Goal: Information Seeking & Learning: Find specific fact

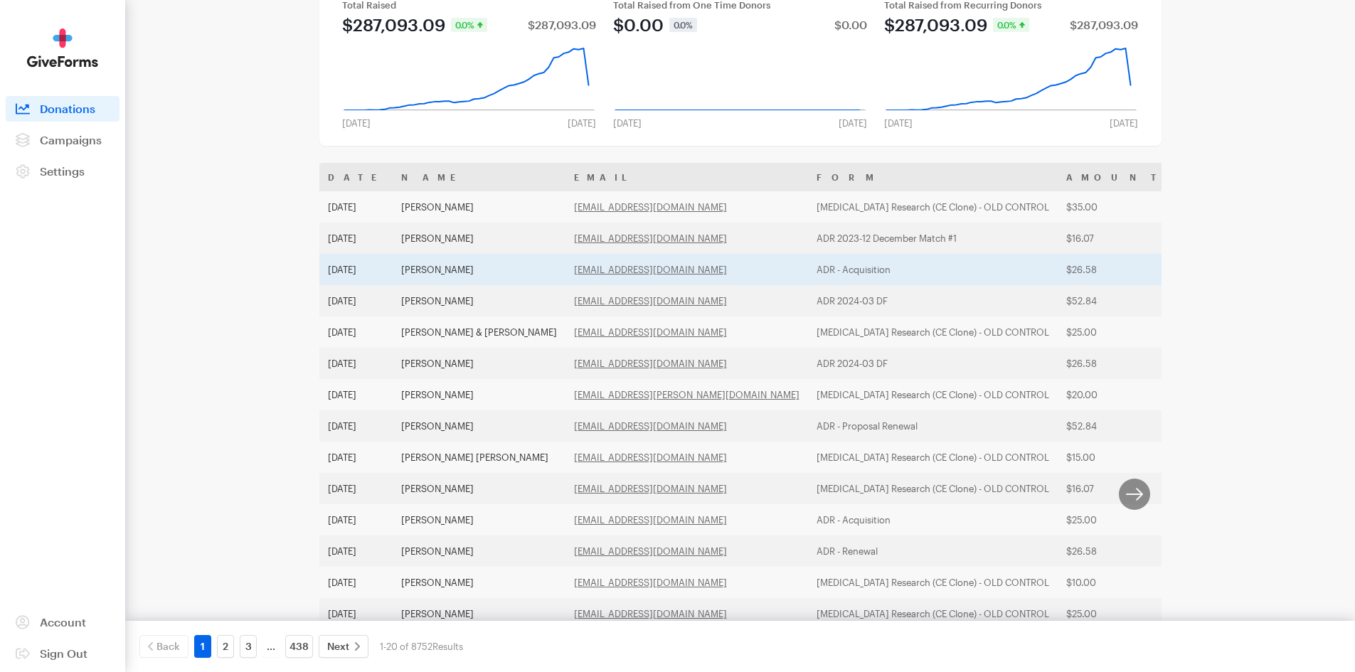
scroll to position [142, 0]
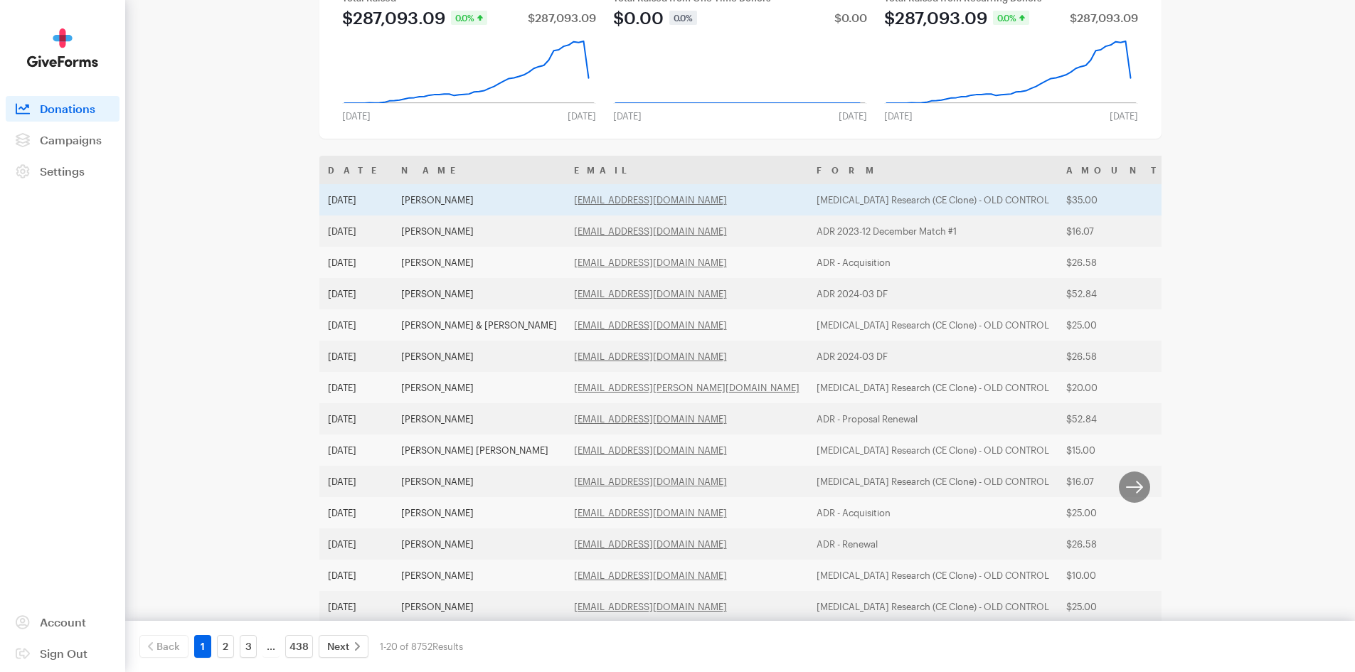
click at [345, 201] on td "[DATE]" at bounding box center [355, 199] width 73 height 31
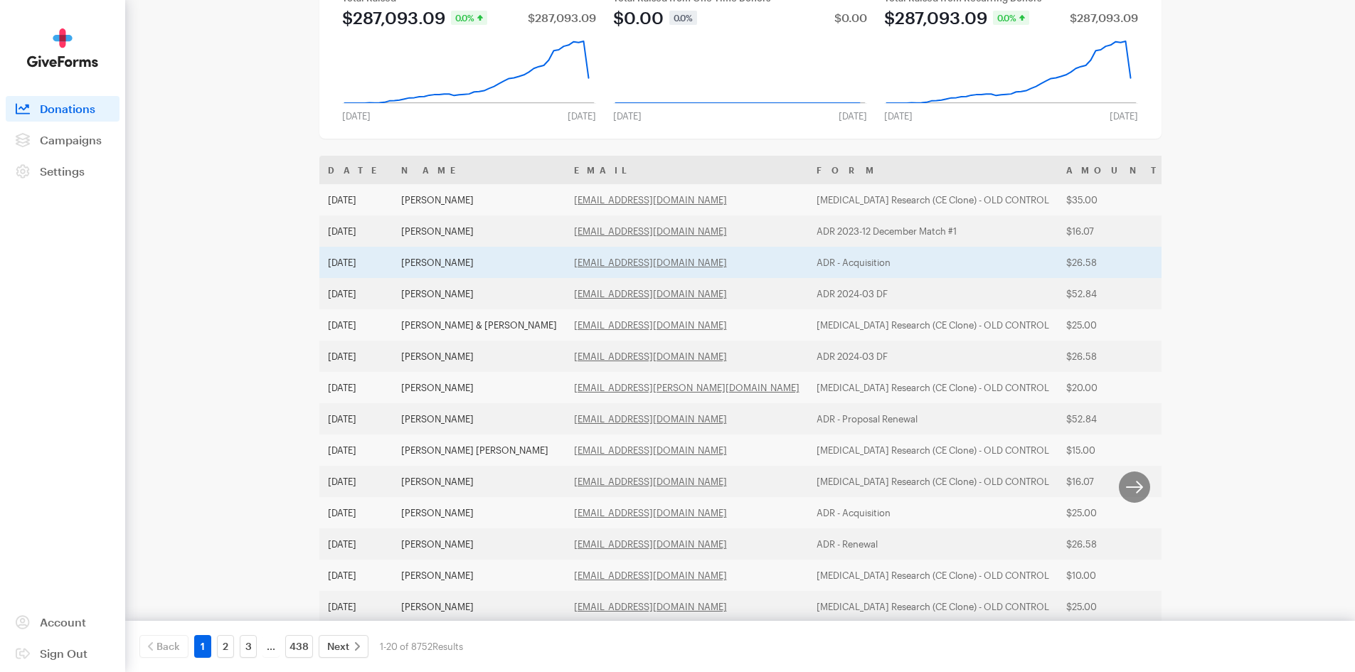
click at [427, 260] on td "Deb Kudla" at bounding box center [479, 262] width 173 height 31
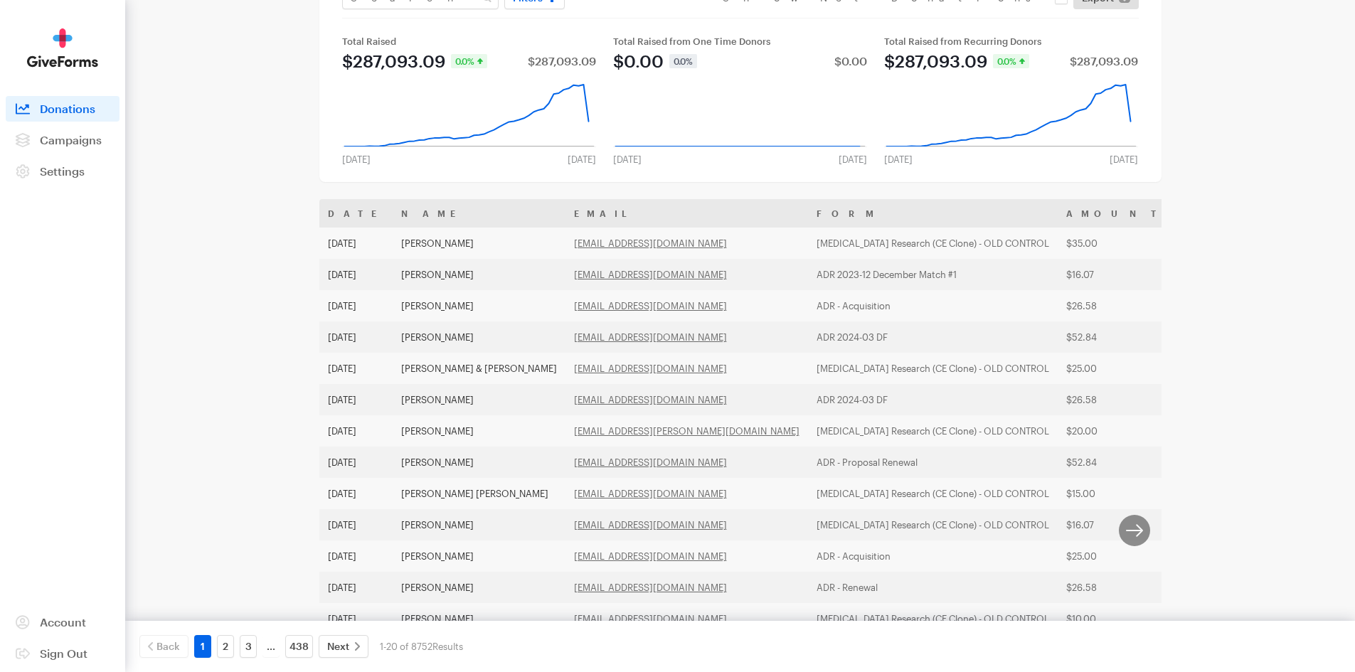
scroll to position [0, 0]
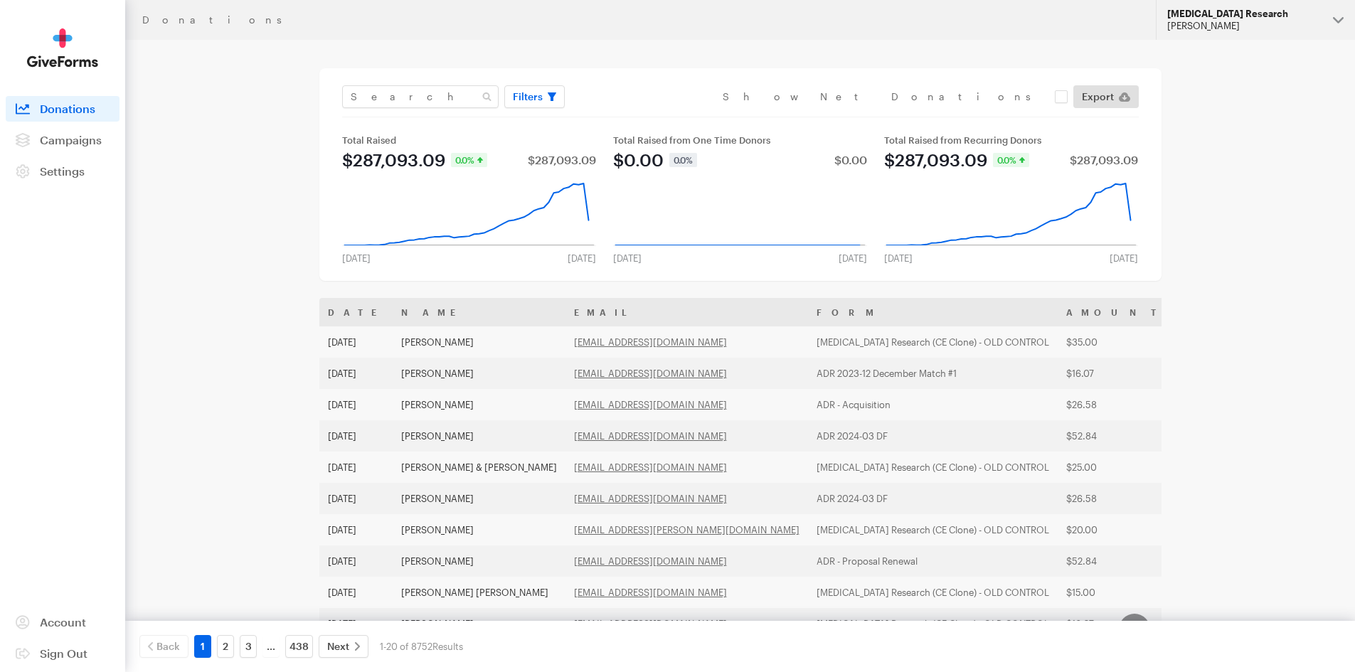
click at [1236, 22] on div "[PERSON_NAME]" at bounding box center [1244, 26] width 154 height 12
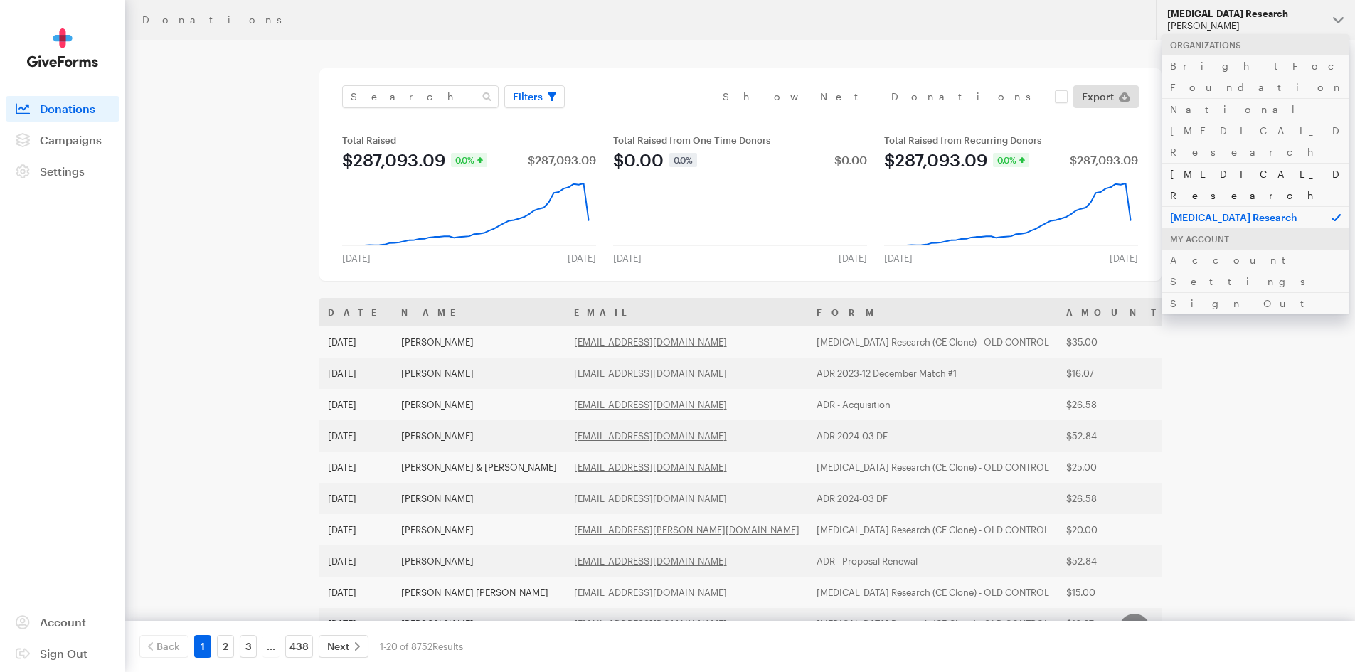
click at [1232, 163] on link "[MEDICAL_DATA] Research" at bounding box center [1255, 184] width 188 height 43
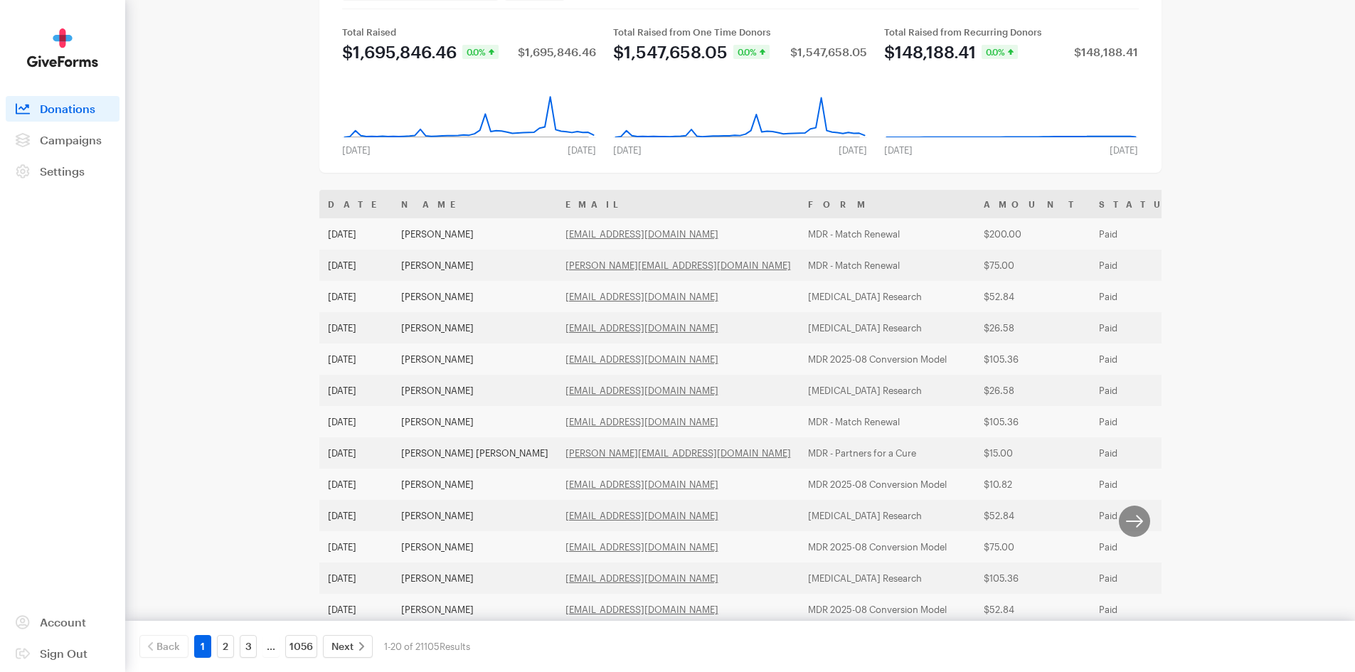
scroll to position [142, 0]
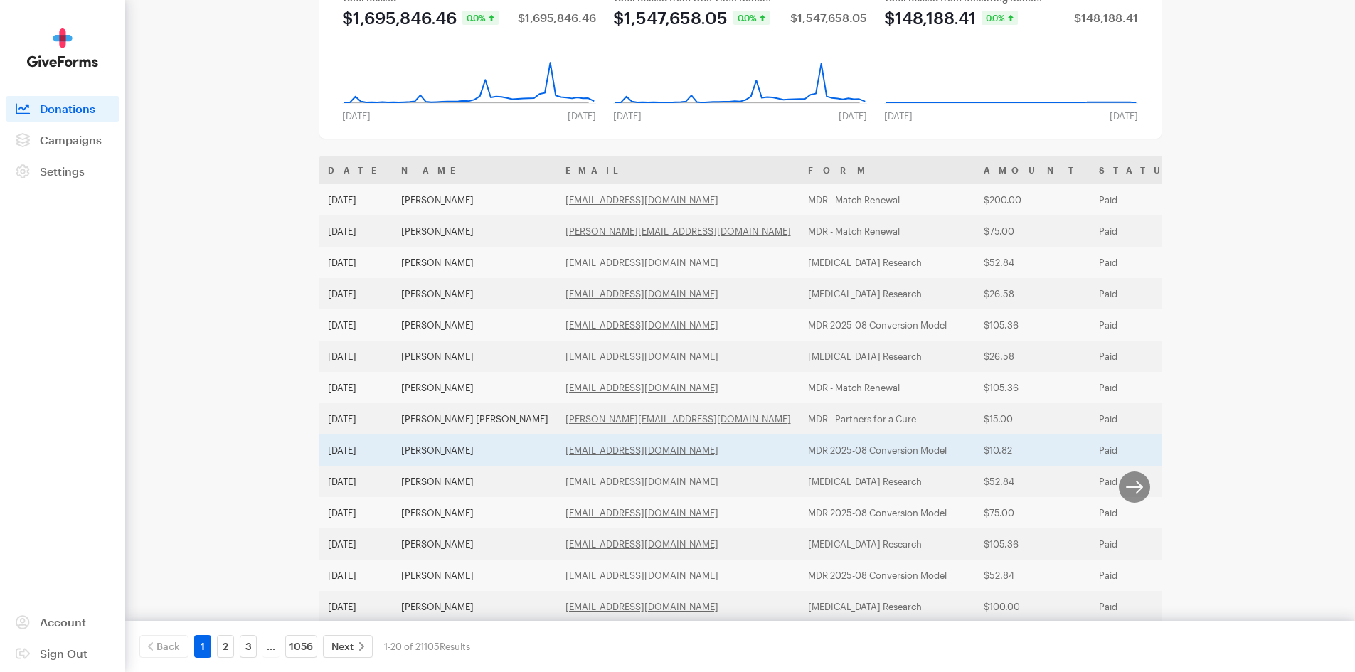
click at [799, 449] on td "MDR 2025-08 Conversion Model" at bounding box center [887, 450] width 176 height 31
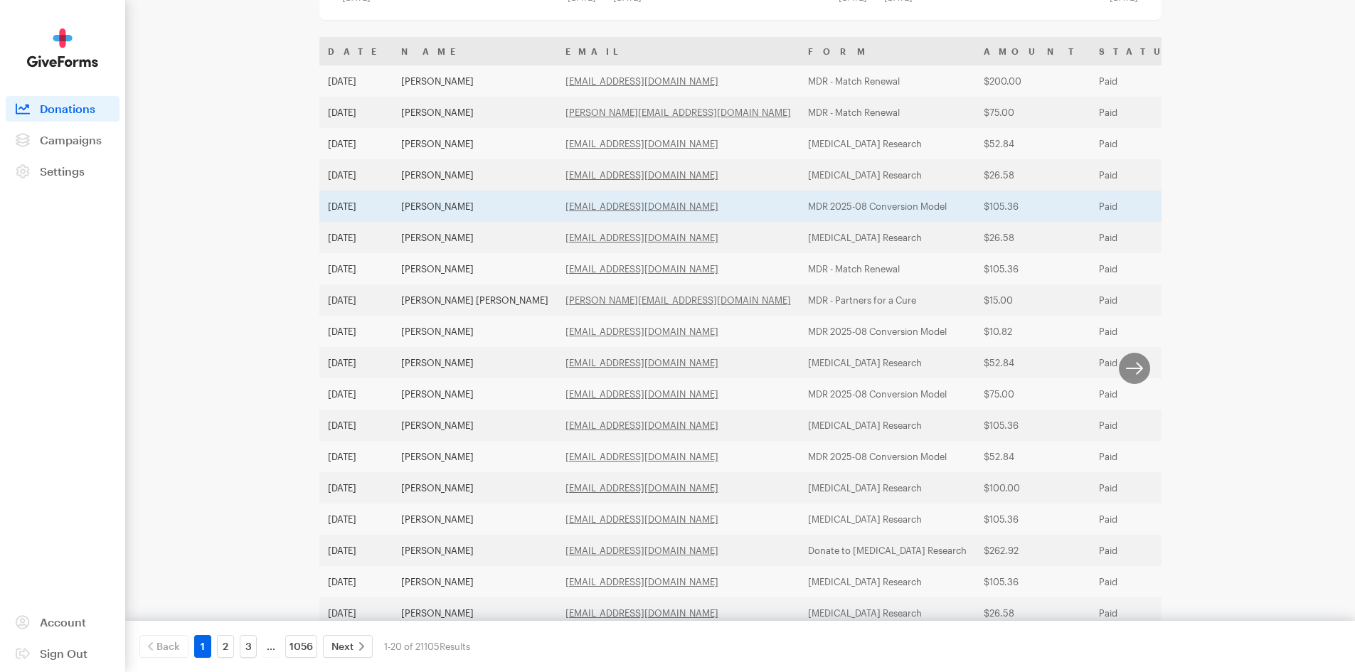
scroll to position [236, 0]
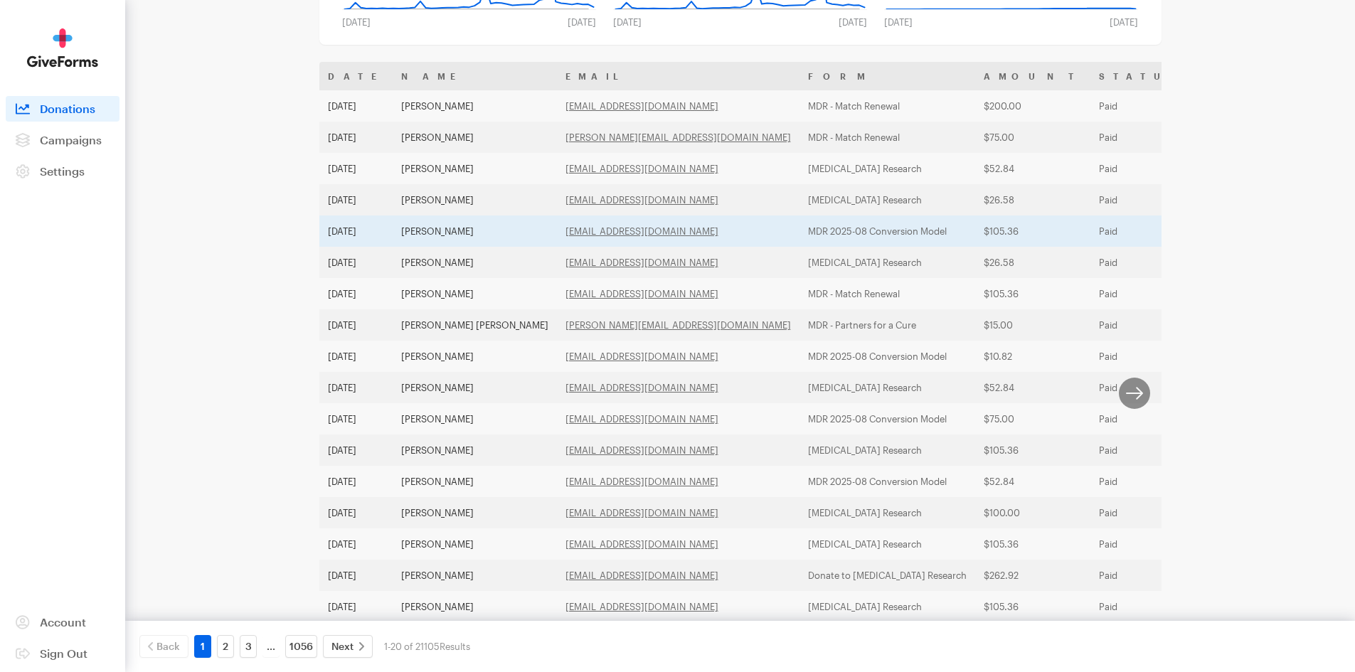
click at [799, 232] on td "MDR 2025-08 Conversion Model" at bounding box center [887, 231] width 176 height 31
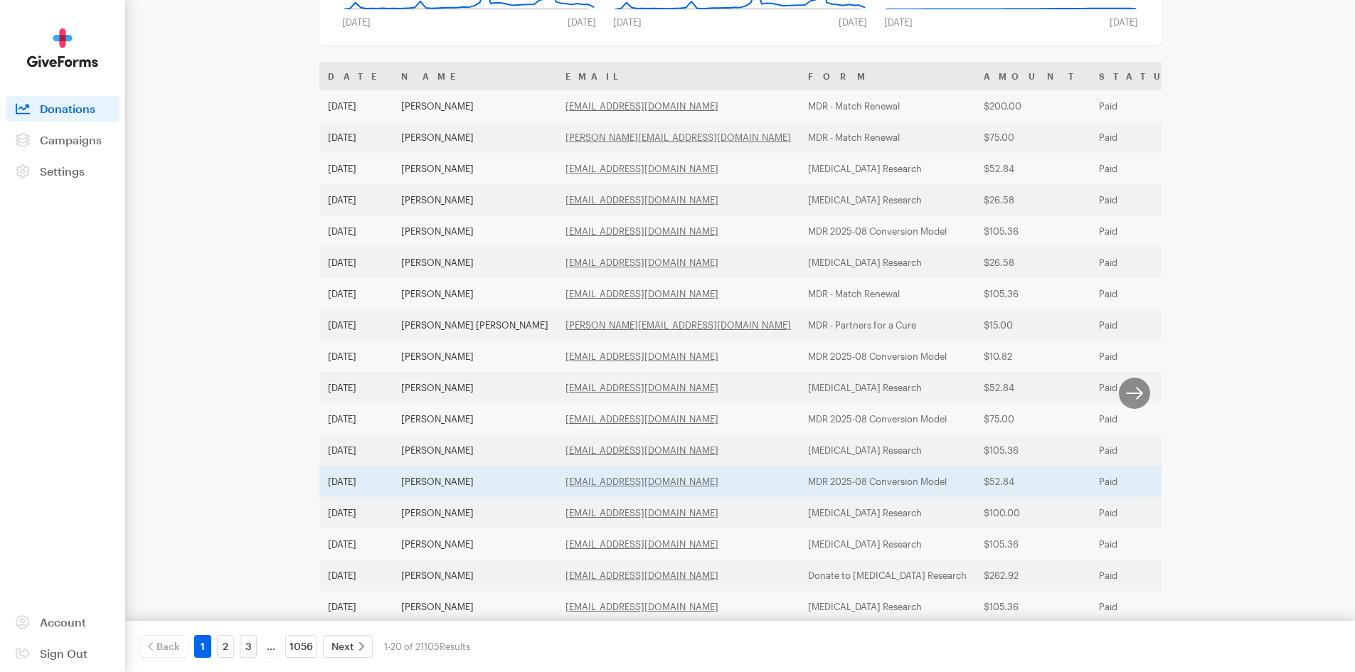
click at [838, 479] on td "MDR 2025-08 Conversion Model" at bounding box center [887, 481] width 176 height 31
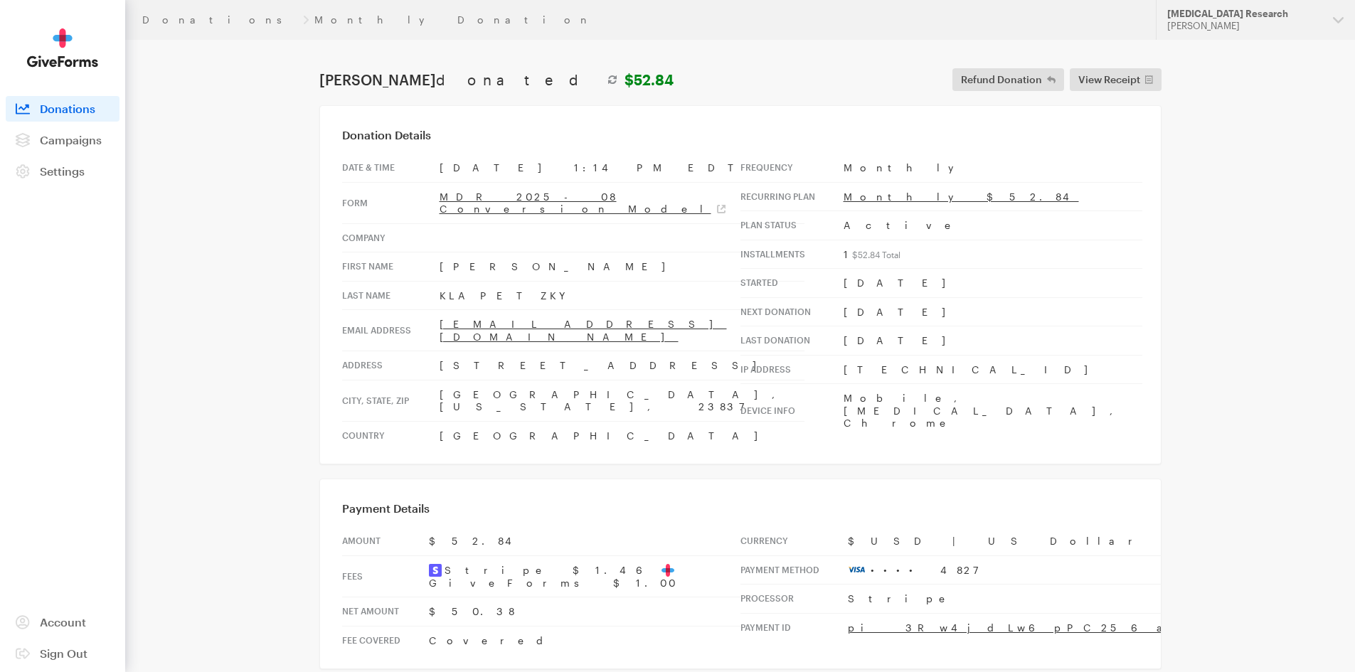
drag, startPoint x: 499, startPoint y: 282, endPoint x: 420, endPoint y: 283, distance: 79.7
click at [420, 283] on tr "Last Name KLAPETZKY" at bounding box center [573, 295] width 462 height 29
copy tr "KLAPETZKY"
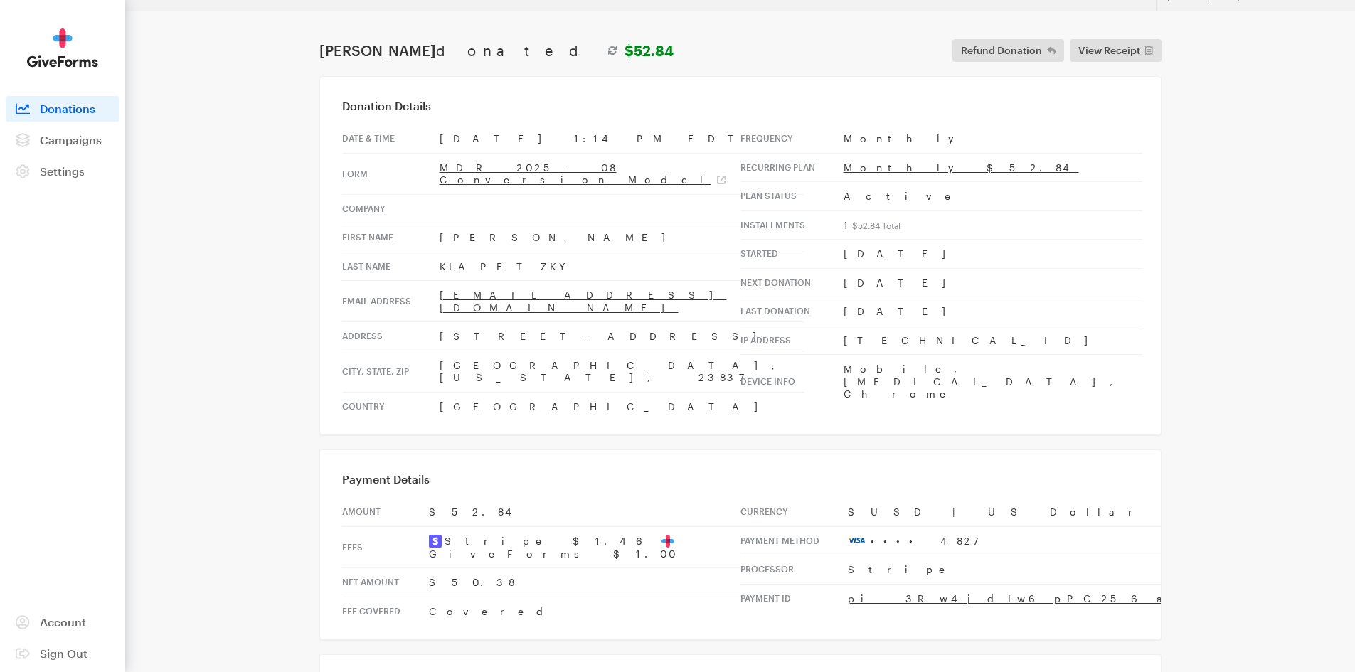
scroll to position [4, 0]
